Goal: Transaction & Acquisition: Purchase product/service

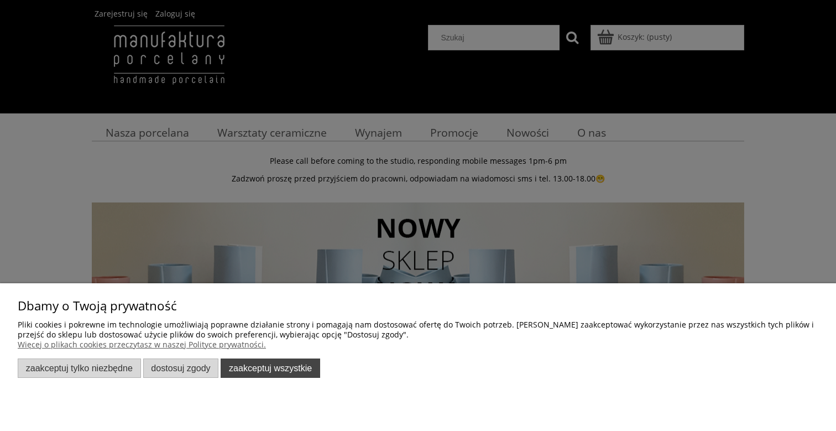
click at [255, 371] on button "Zaakceptuj wszystkie" at bounding box center [270, 367] width 99 height 19
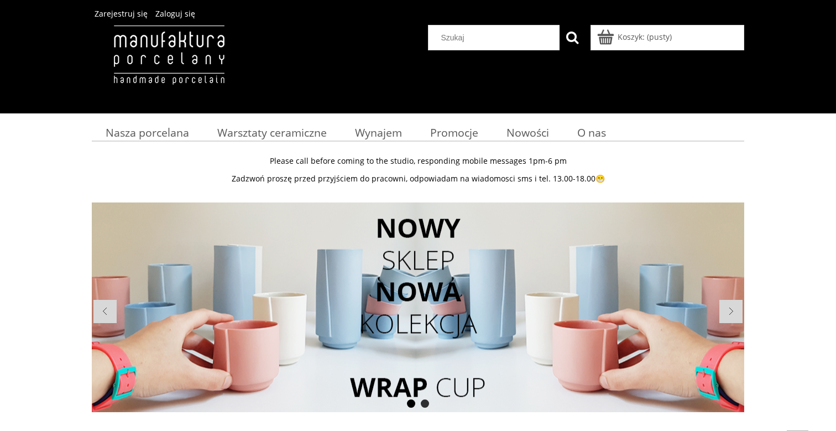
click at [413, 321] on li at bounding box center [418, 306] width 652 height 209
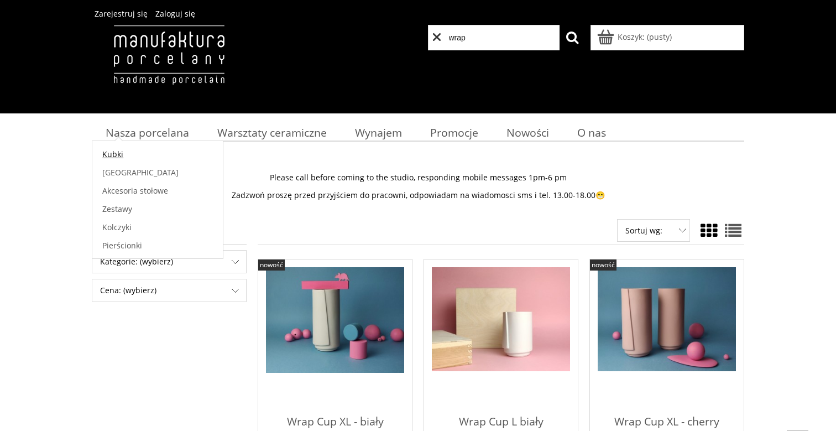
click at [141, 150] on link "Kubki" at bounding box center [157, 154] width 130 height 18
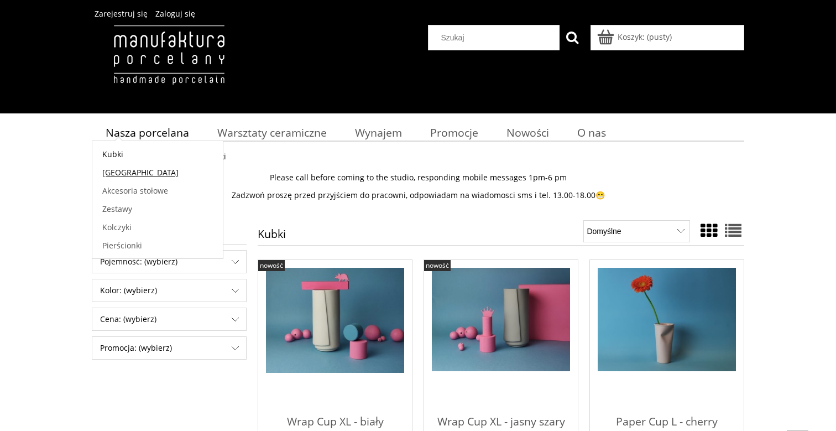
click at [139, 171] on link "[GEOGRAPHIC_DATA]" at bounding box center [157, 172] width 130 height 18
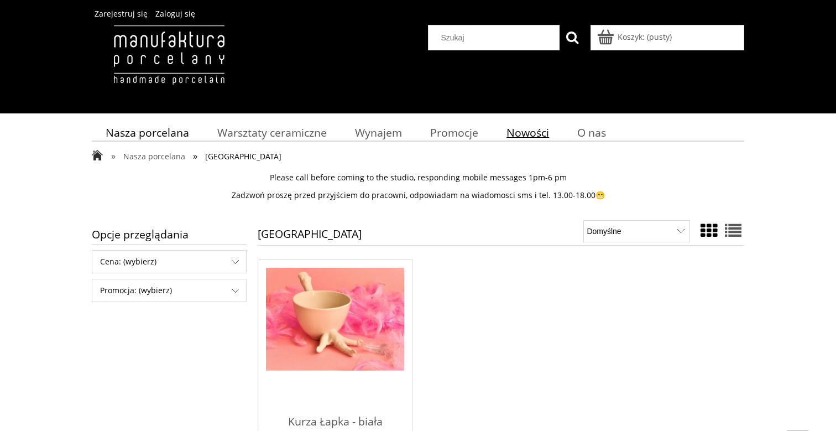
click at [538, 134] on span "Nowości" at bounding box center [527, 132] width 43 height 15
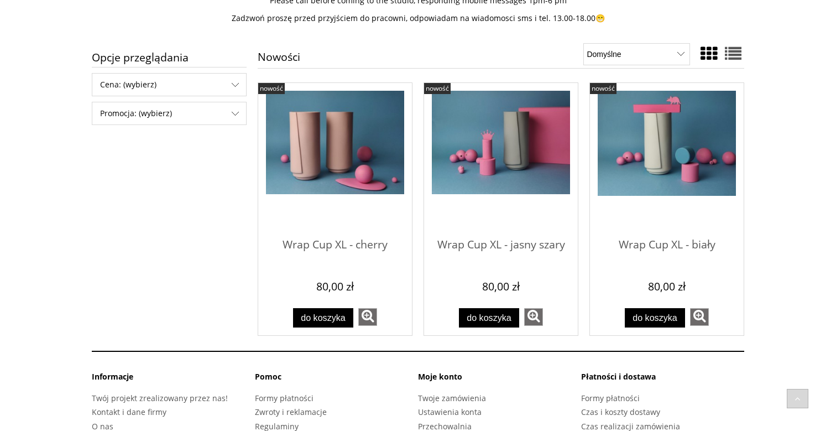
scroll to position [183, 0]
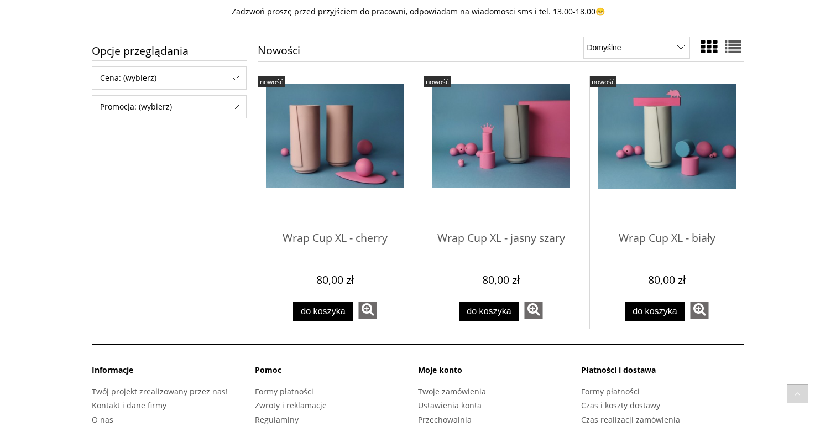
click at [667, 137] on img "Przejdź do produktu Wrap Cup XL - biały" at bounding box center [666, 137] width 138 height 106
